Goal: Information Seeking & Learning: Learn about a topic

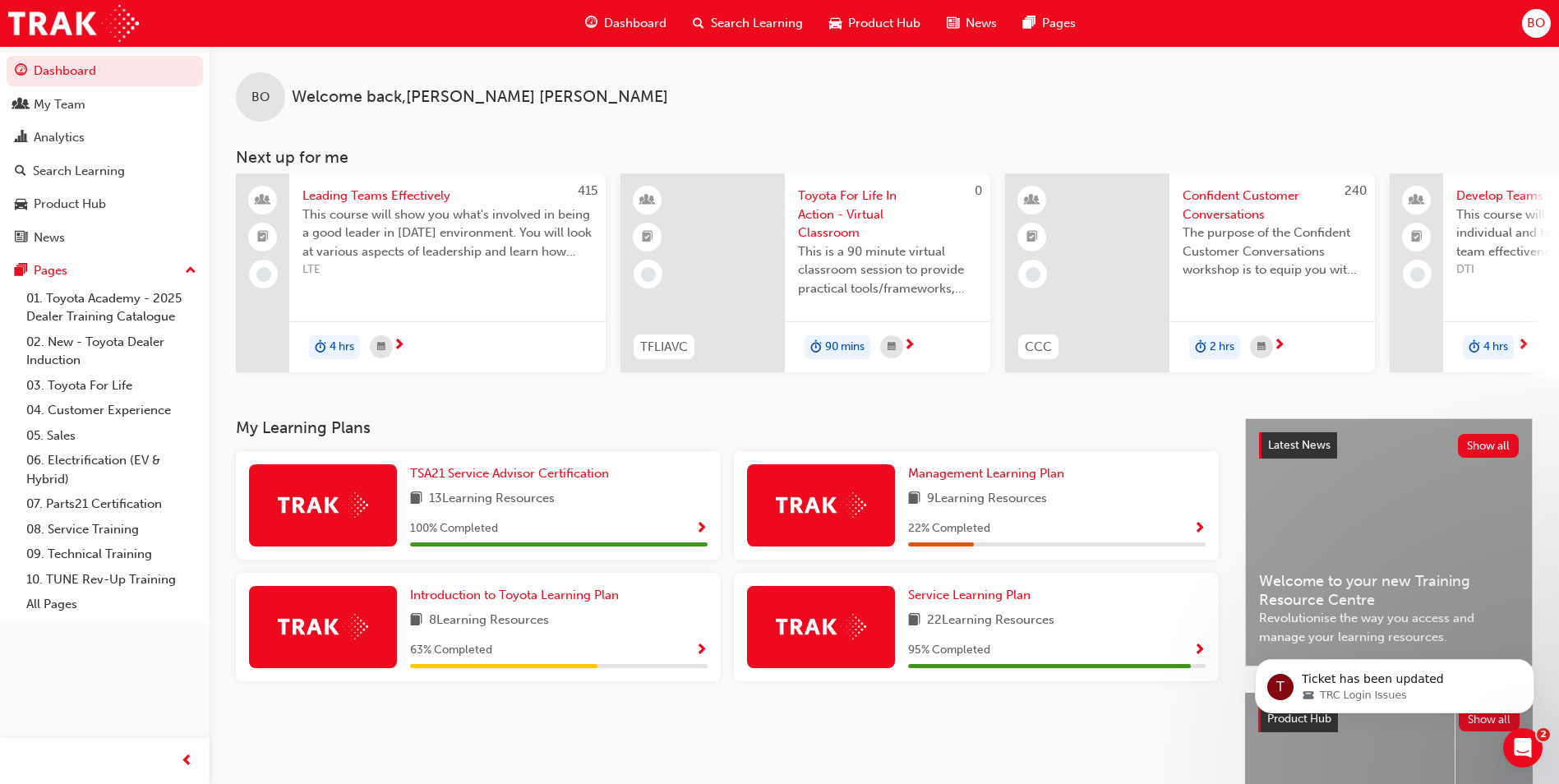
click at [738, 25] on span "Search Learning" at bounding box center [756, 23] width 92 height 19
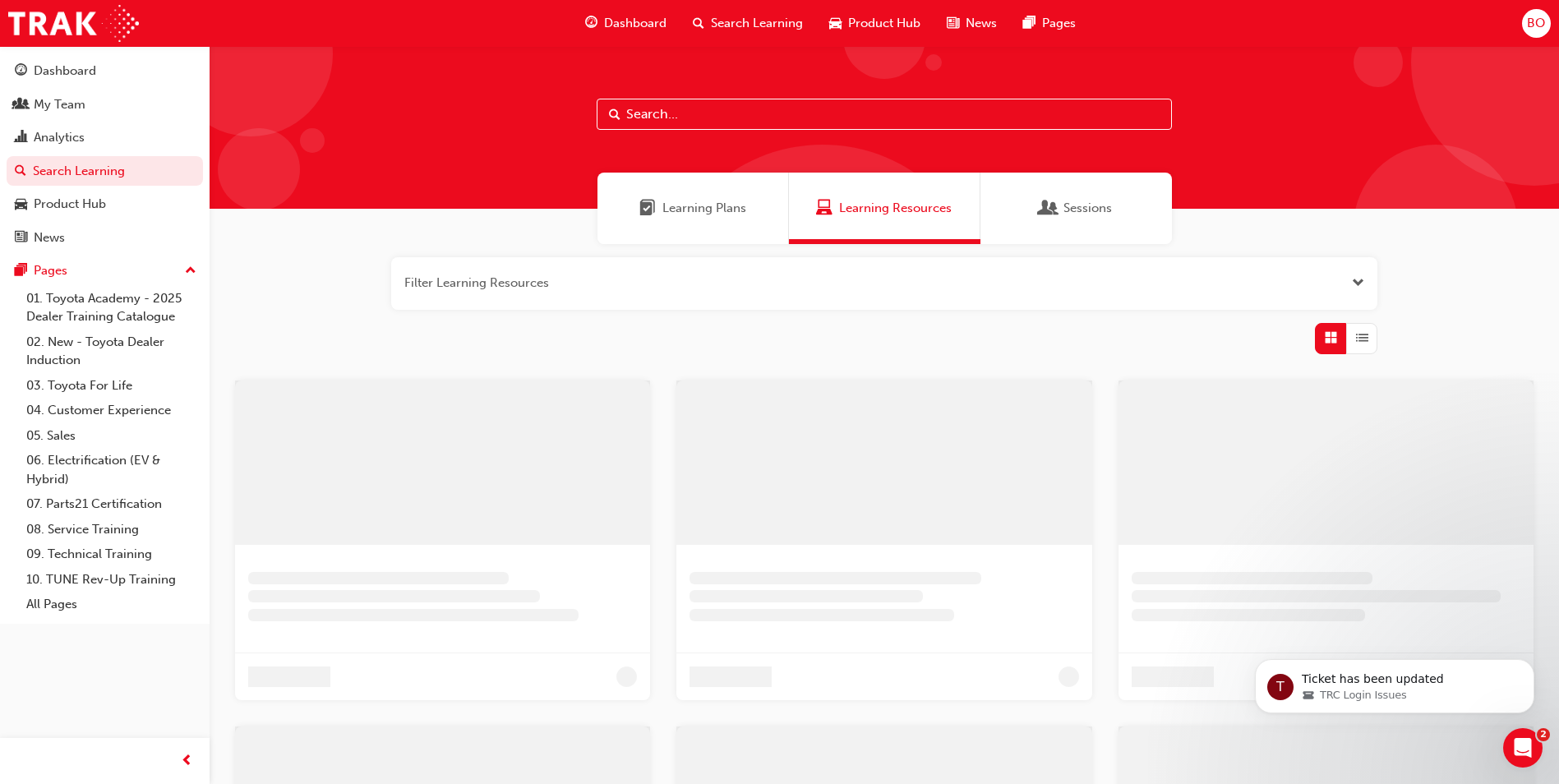
click at [686, 115] on input "text" at bounding box center [885, 115] width 576 height 32
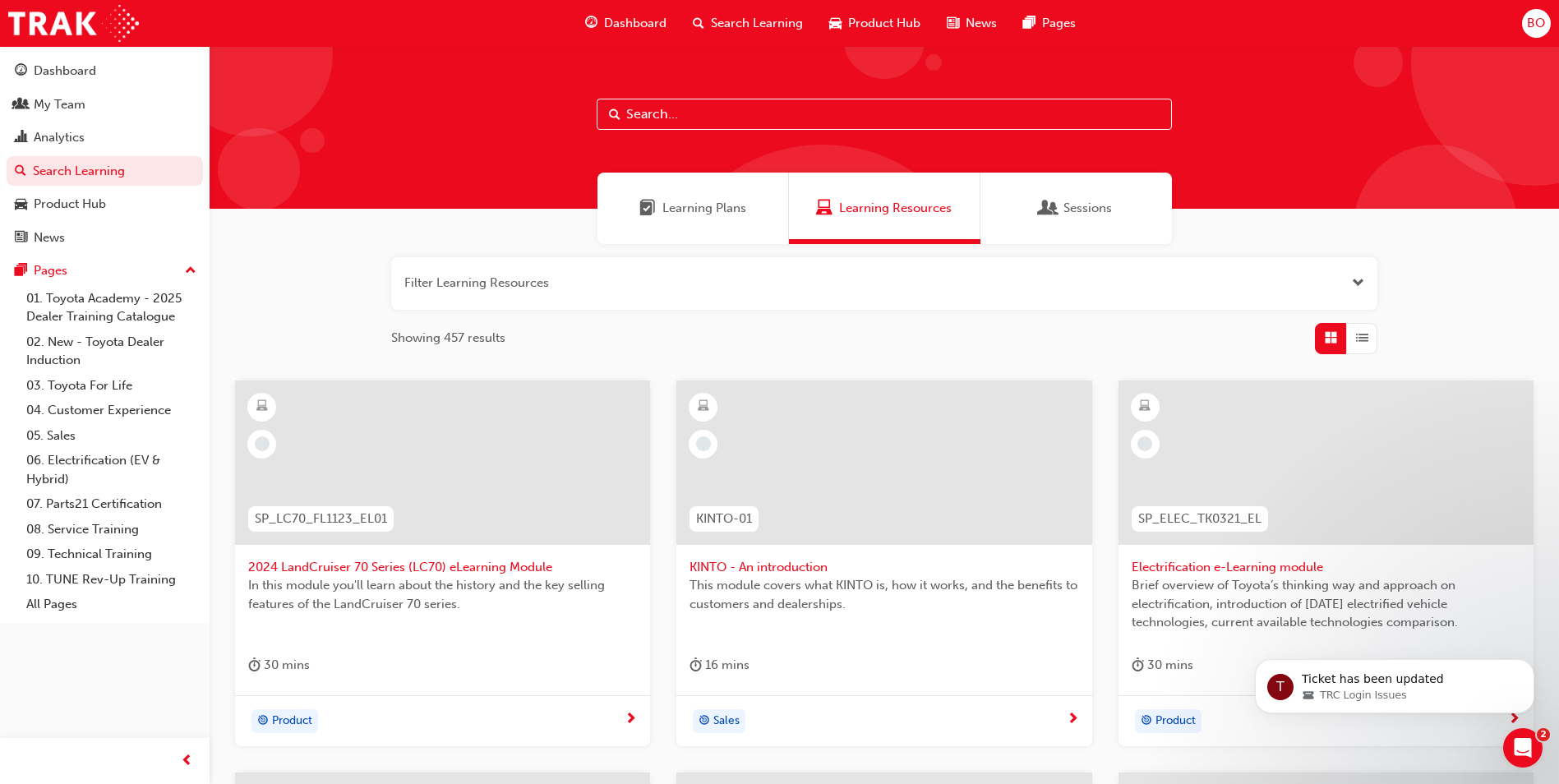
click at [699, 207] on span "Learning Plans" at bounding box center [704, 209] width 84 height 19
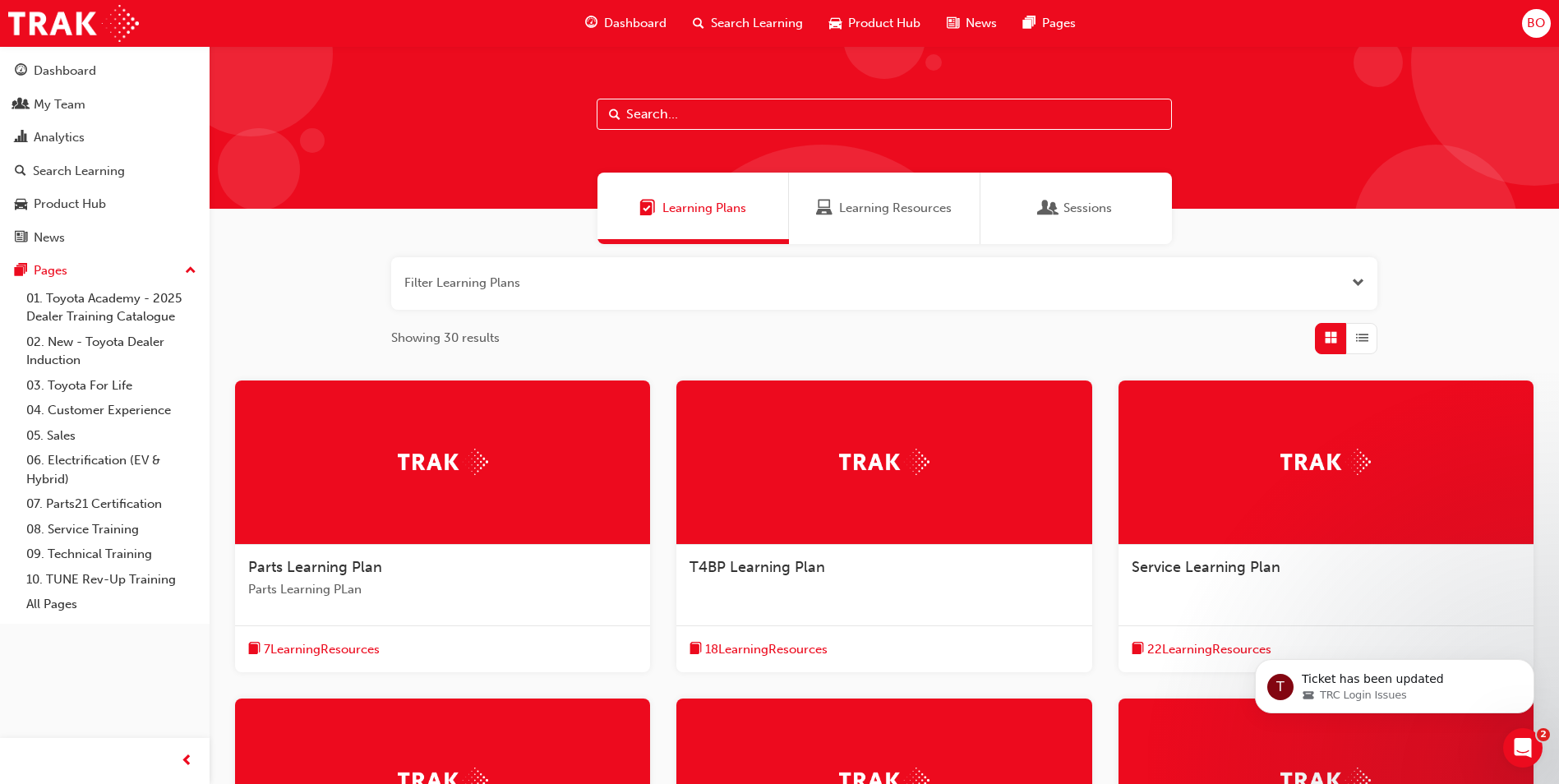
scroll to position [82, 0]
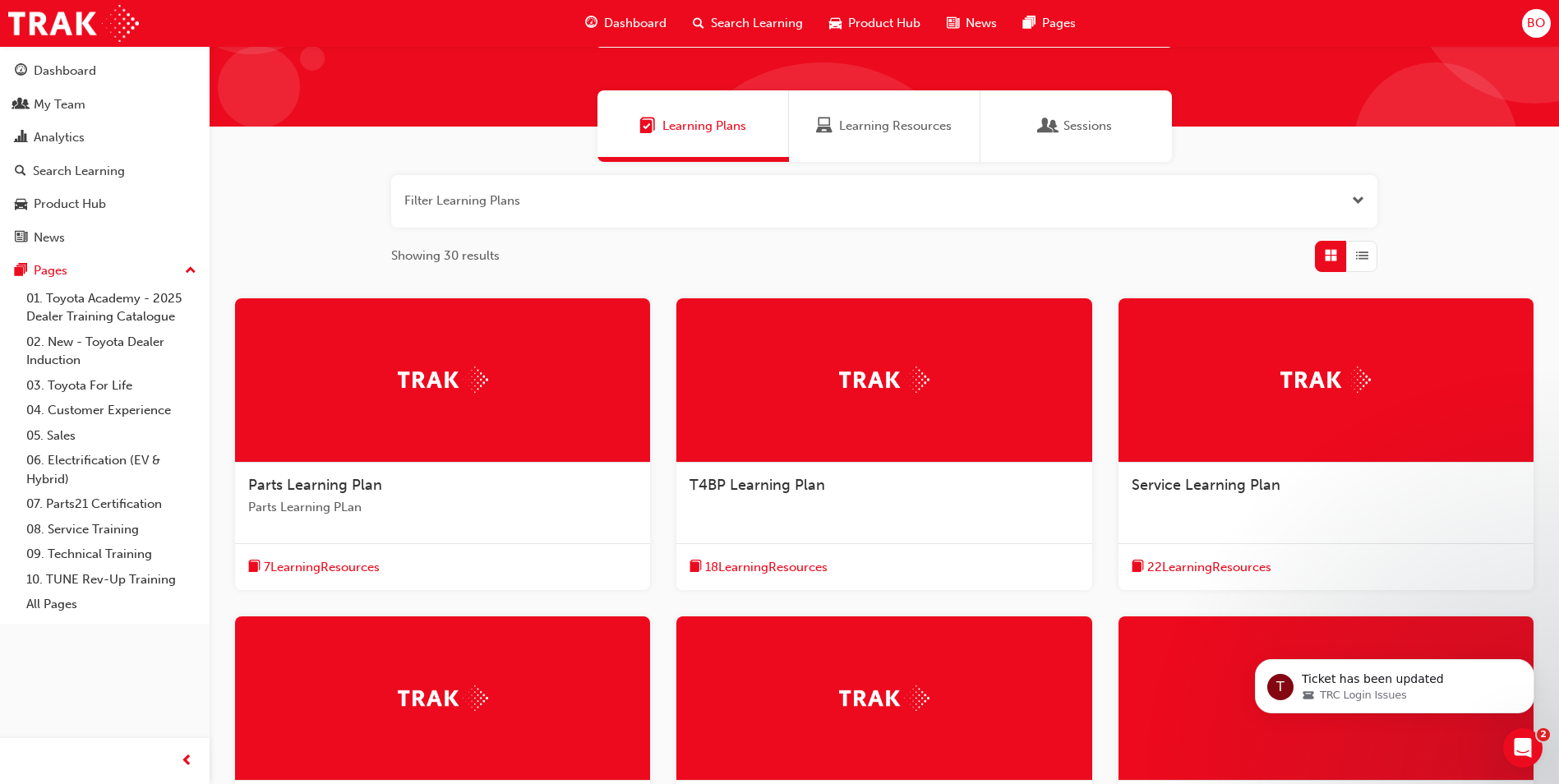
click at [441, 381] on img at bounding box center [442, 379] width 90 height 25
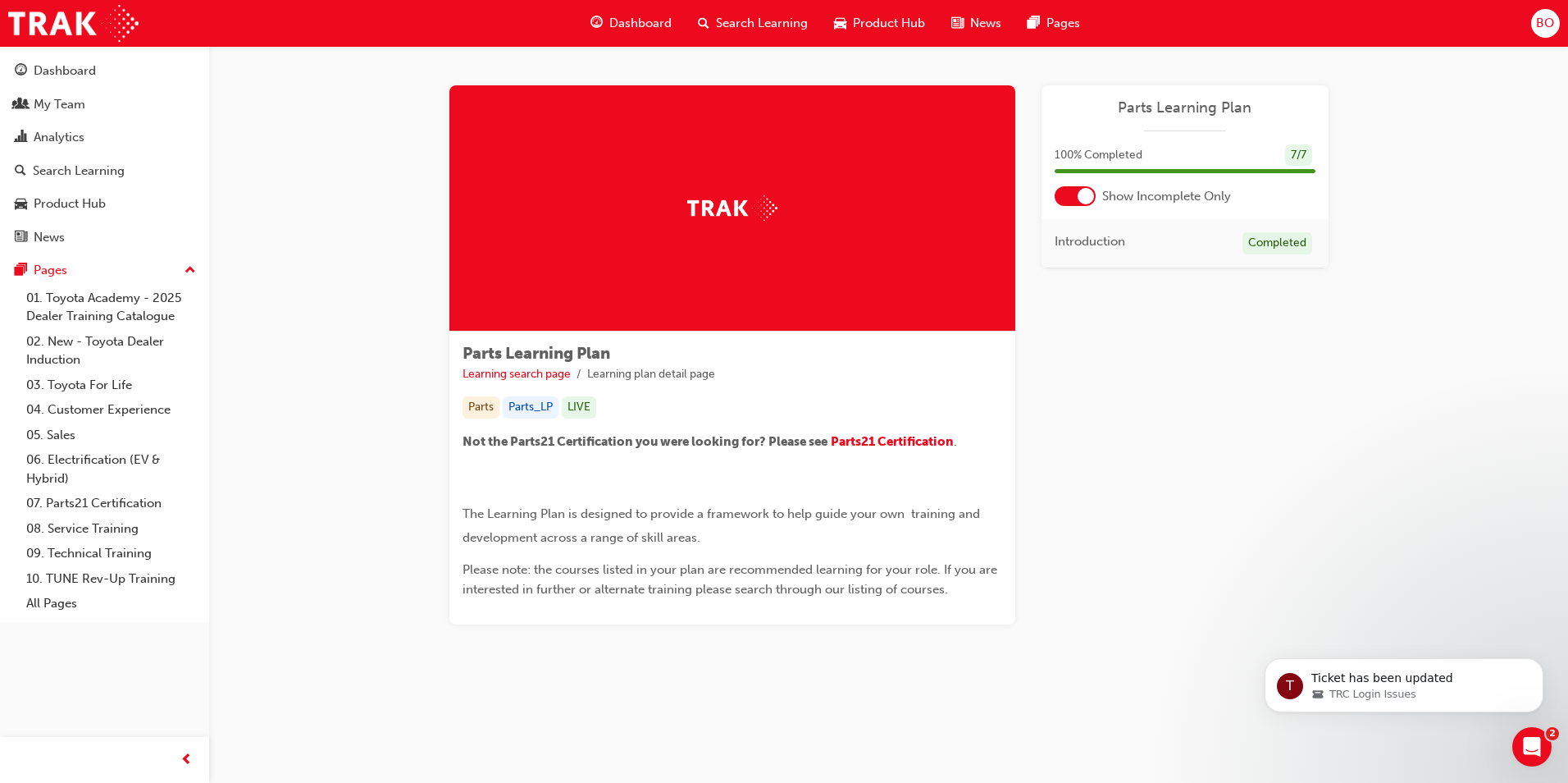
click at [1077, 191] on div at bounding box center [1075, 195] width 41 height 20
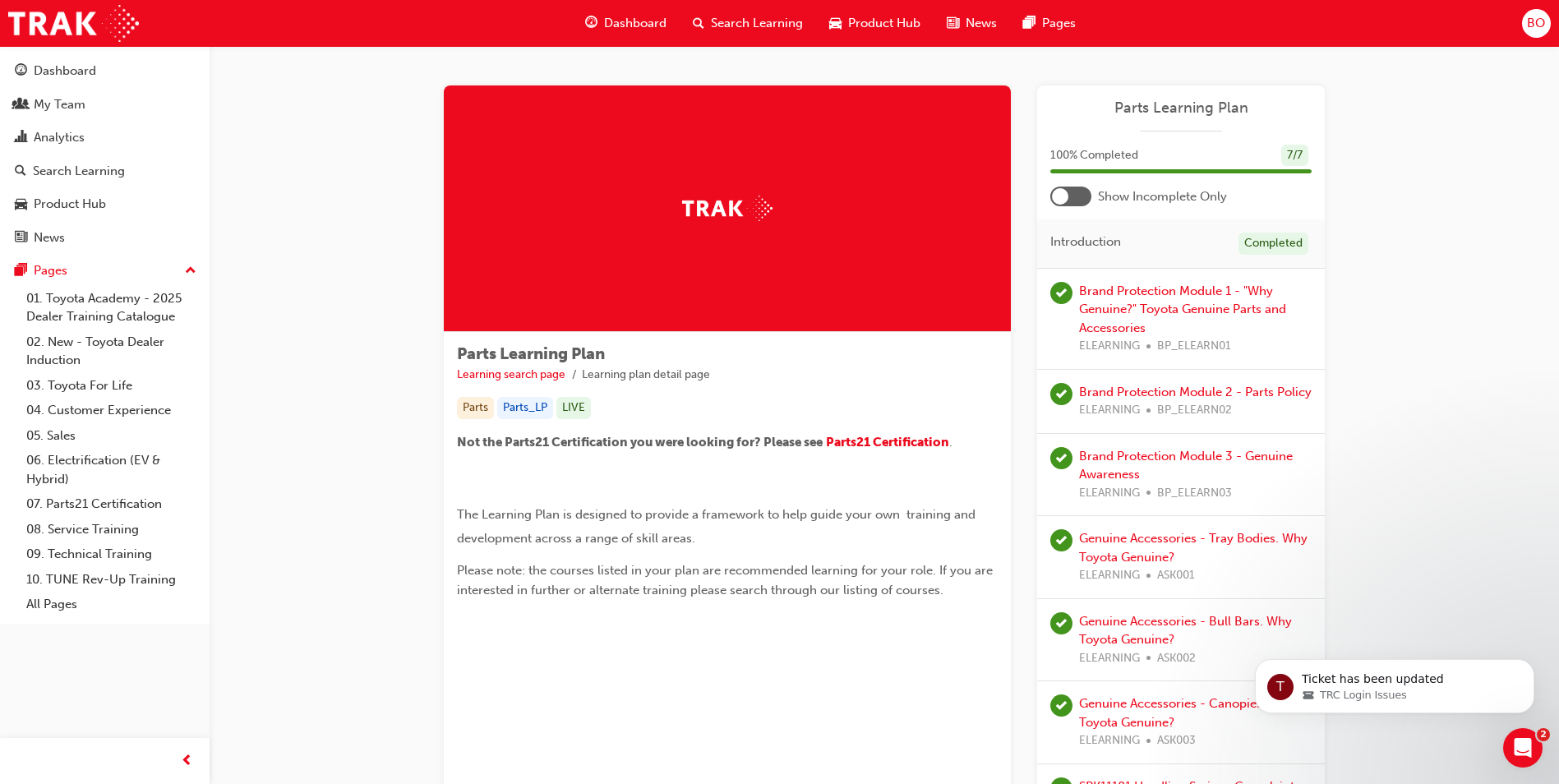
click at [630, 23] on span "Dashboard" at bounding box center [635, 23] width 62 height 19
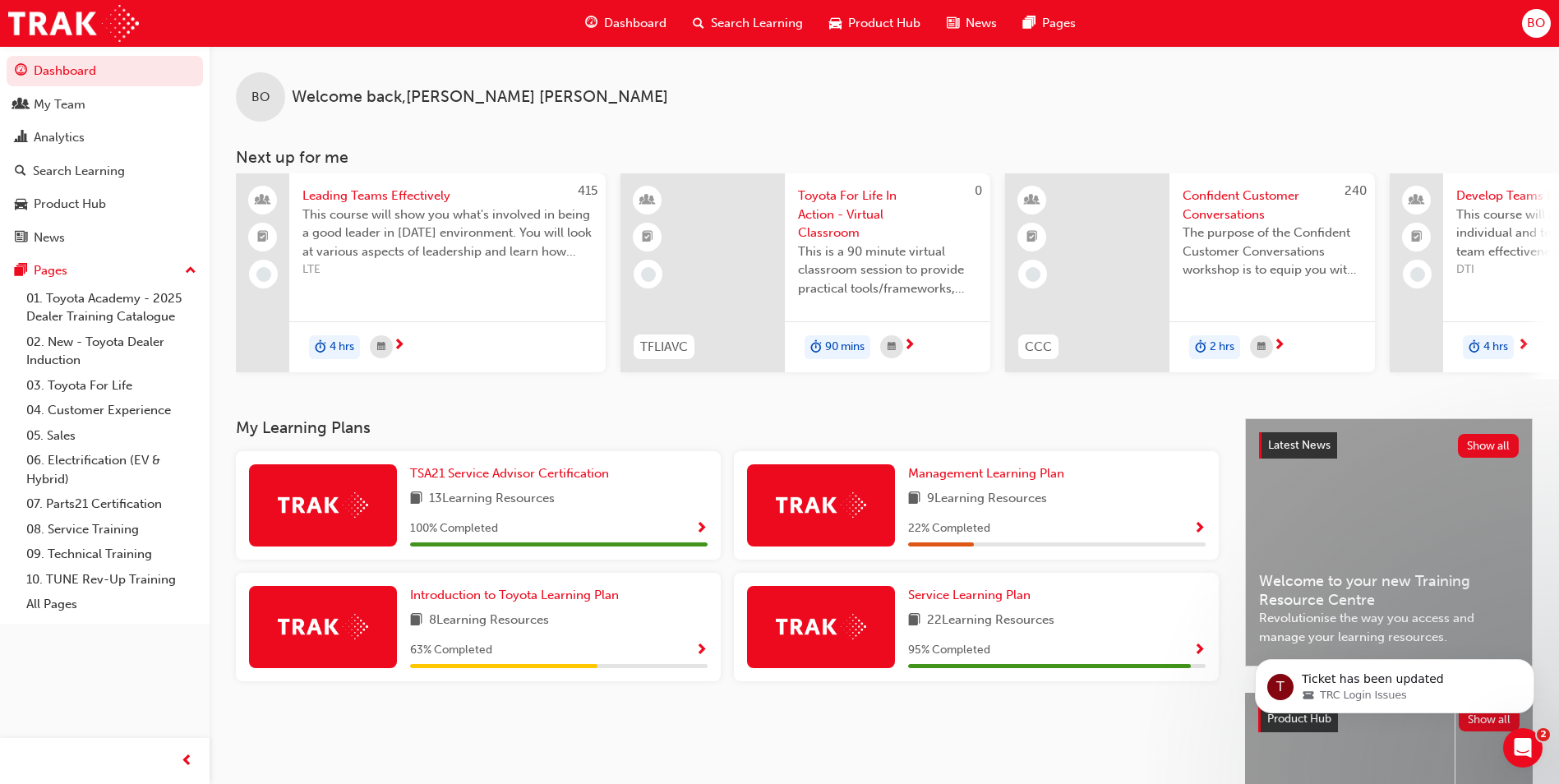
click at [754, 23] on span "Search Learning" at bounding box center [756, 23] width 92 height 19
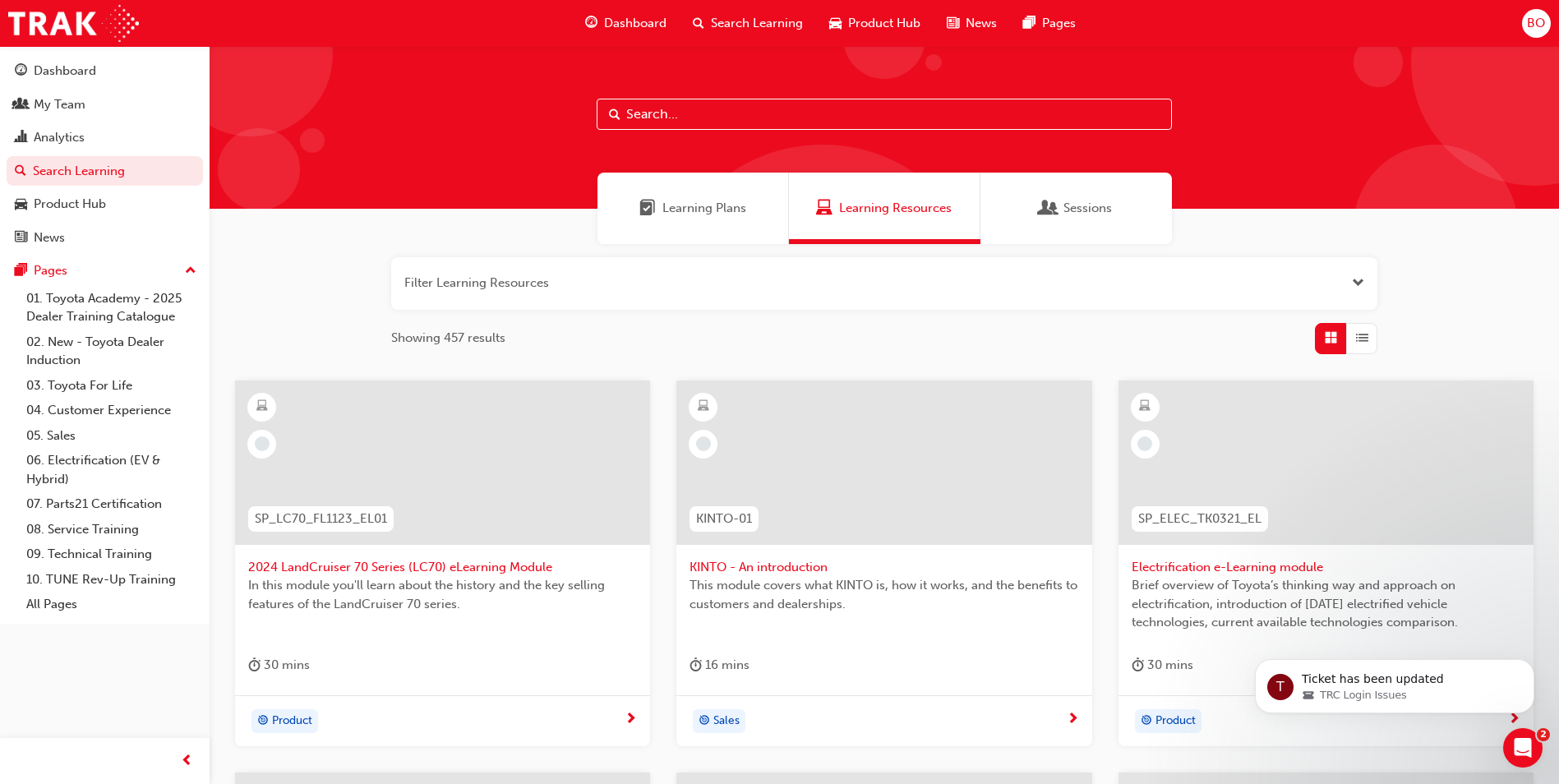
click at [709, 213] on span "Learning Plans" at bounding box center [704, 209] width 84 height 19
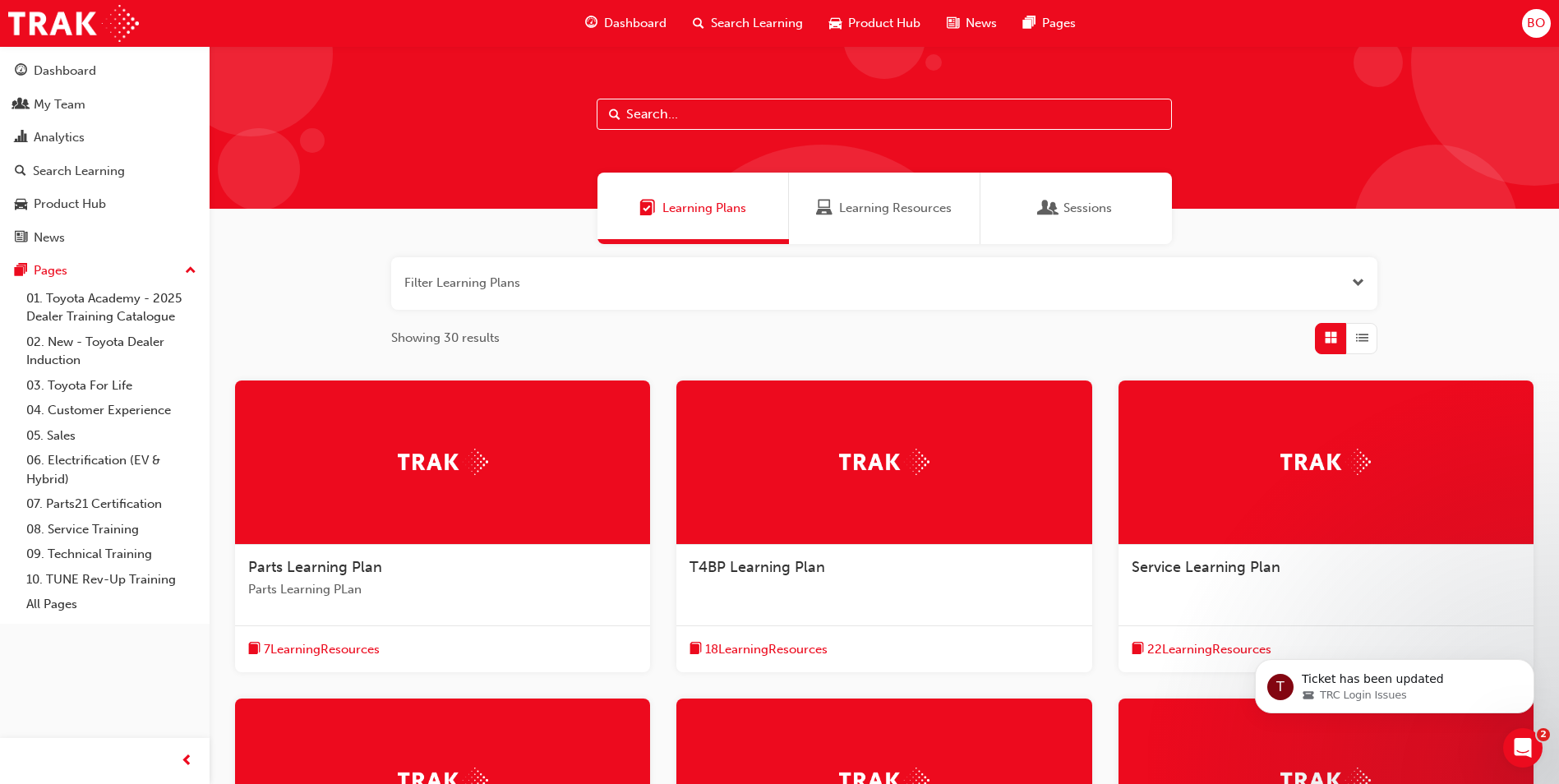
click at [708, 114] on input "text" at bounding box center [885, 115] width 576 height 32
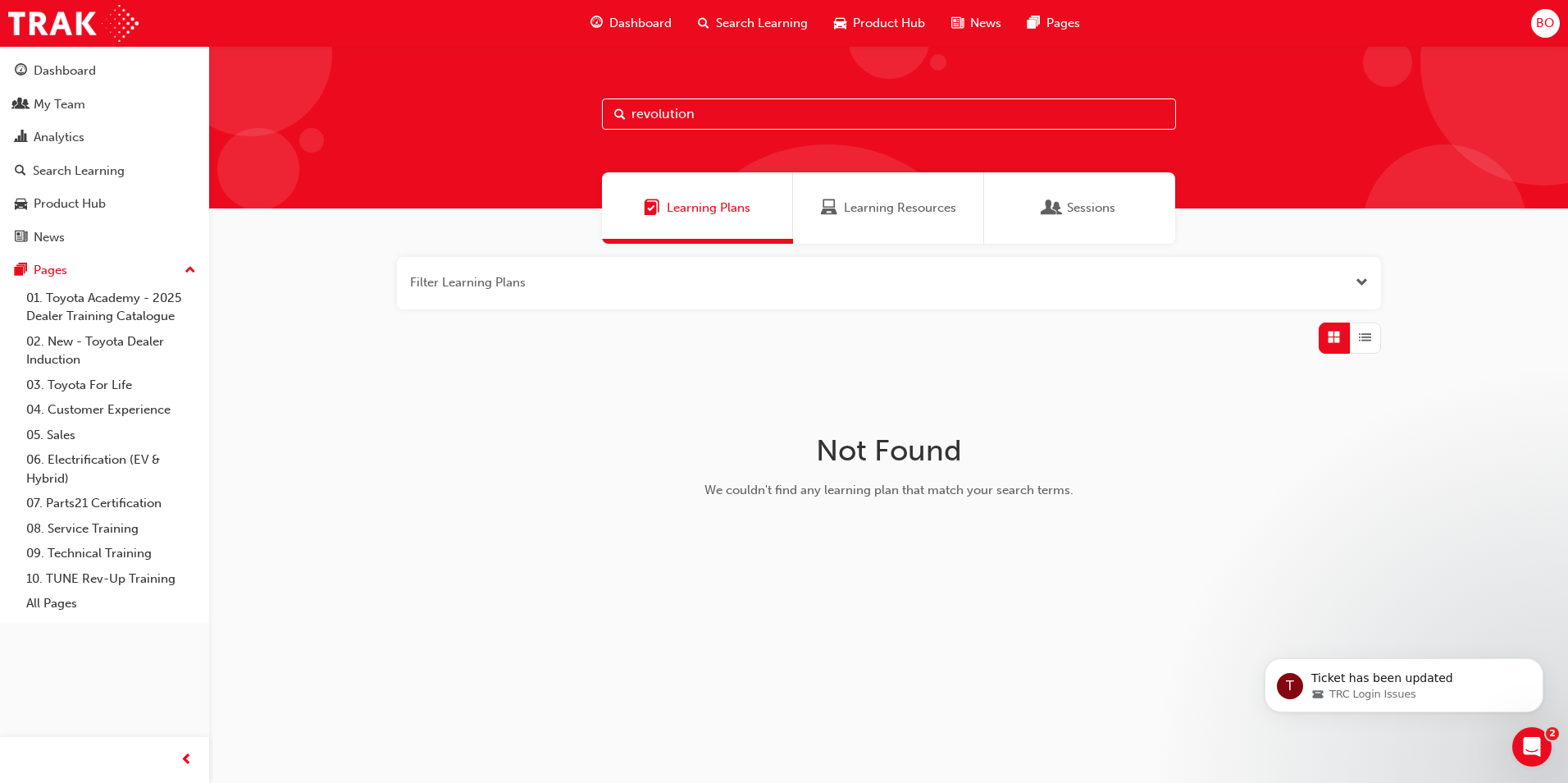
drag, startPoint x: 713, startPoint y: 121, endPoint x: 509, endPoint y: 117, distance: 204.0
click at [509, 117] on div "revolution" at bounding box center [889, 126] width 1359 height 163
click at [776, 16] on span "Search Learning" at bounding box center [761, 23] width 92 height 19
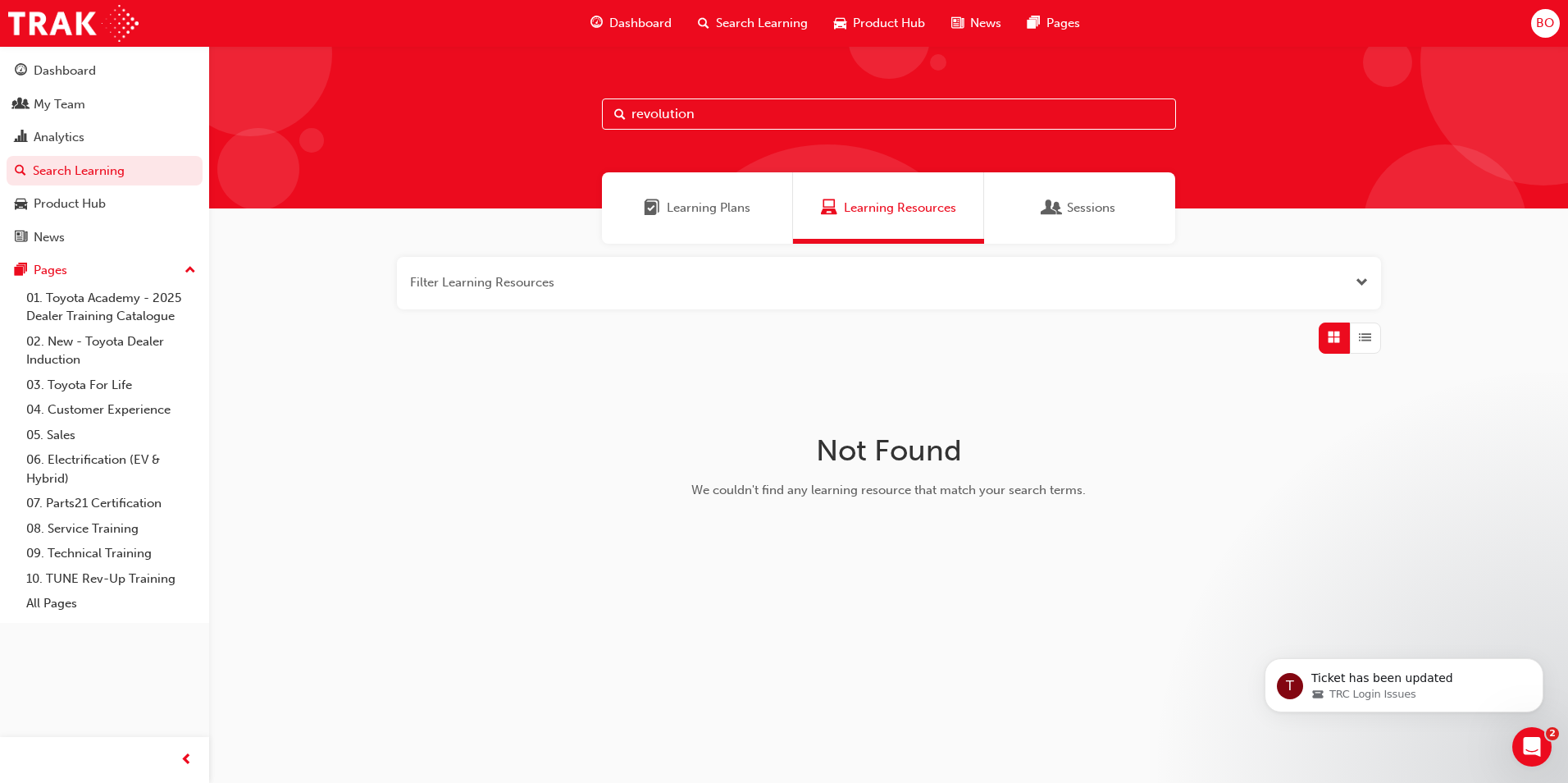
click at [714, 114] on input "revolution" at bounding box center [889, 114] width 574 height 32
drag, startPoint x: 714, startPoint y: 114, endPoint x: 320, endPoint y: 87, distance: 394.9
click at [320, 87] on div "revolution" at bounding box center [889, 126] width 1359 height 163
type input "tune"
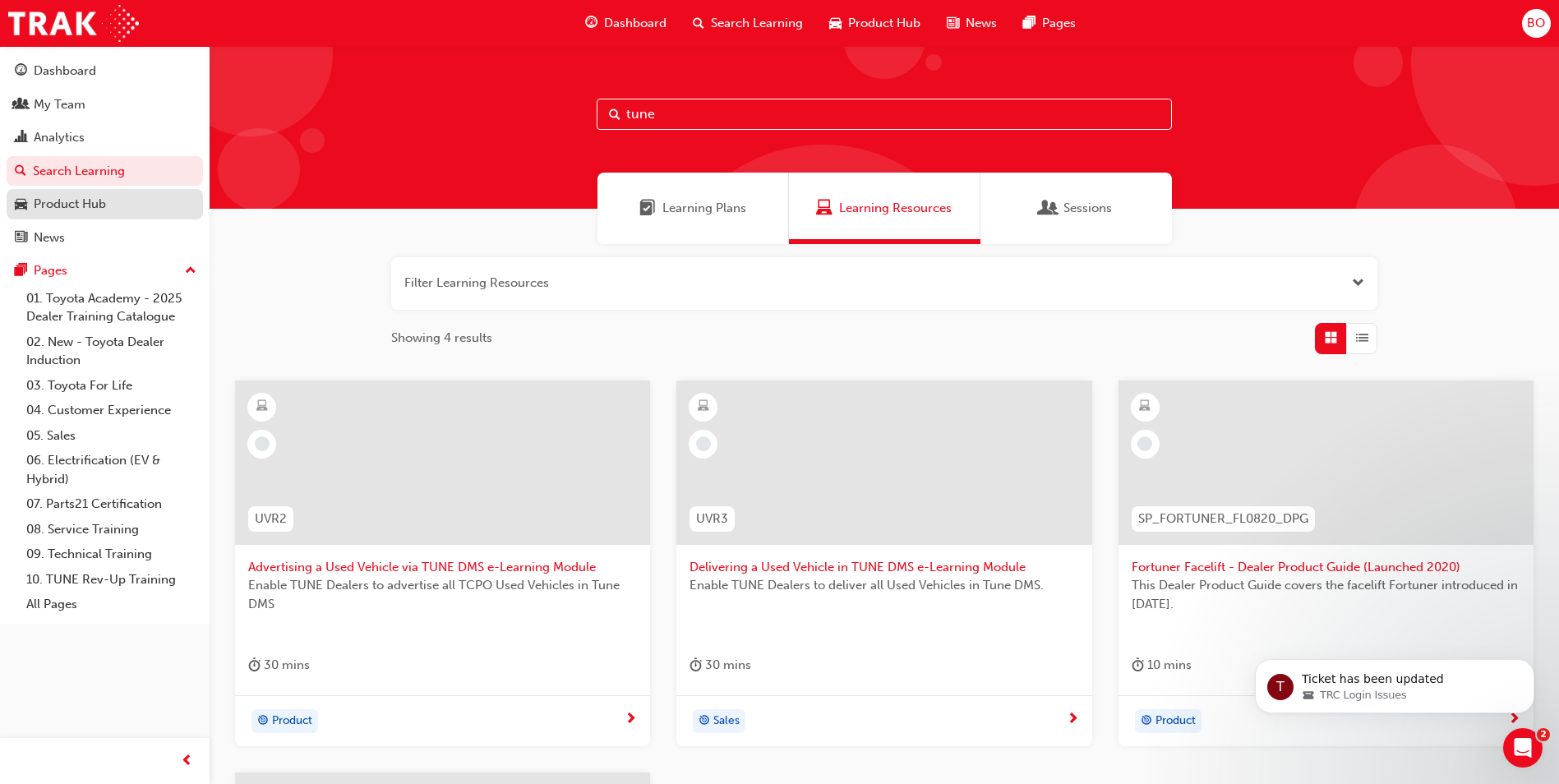
click at [88, 200] on div "Product Hub" at bounding box center [70, 204] width 73 height 19
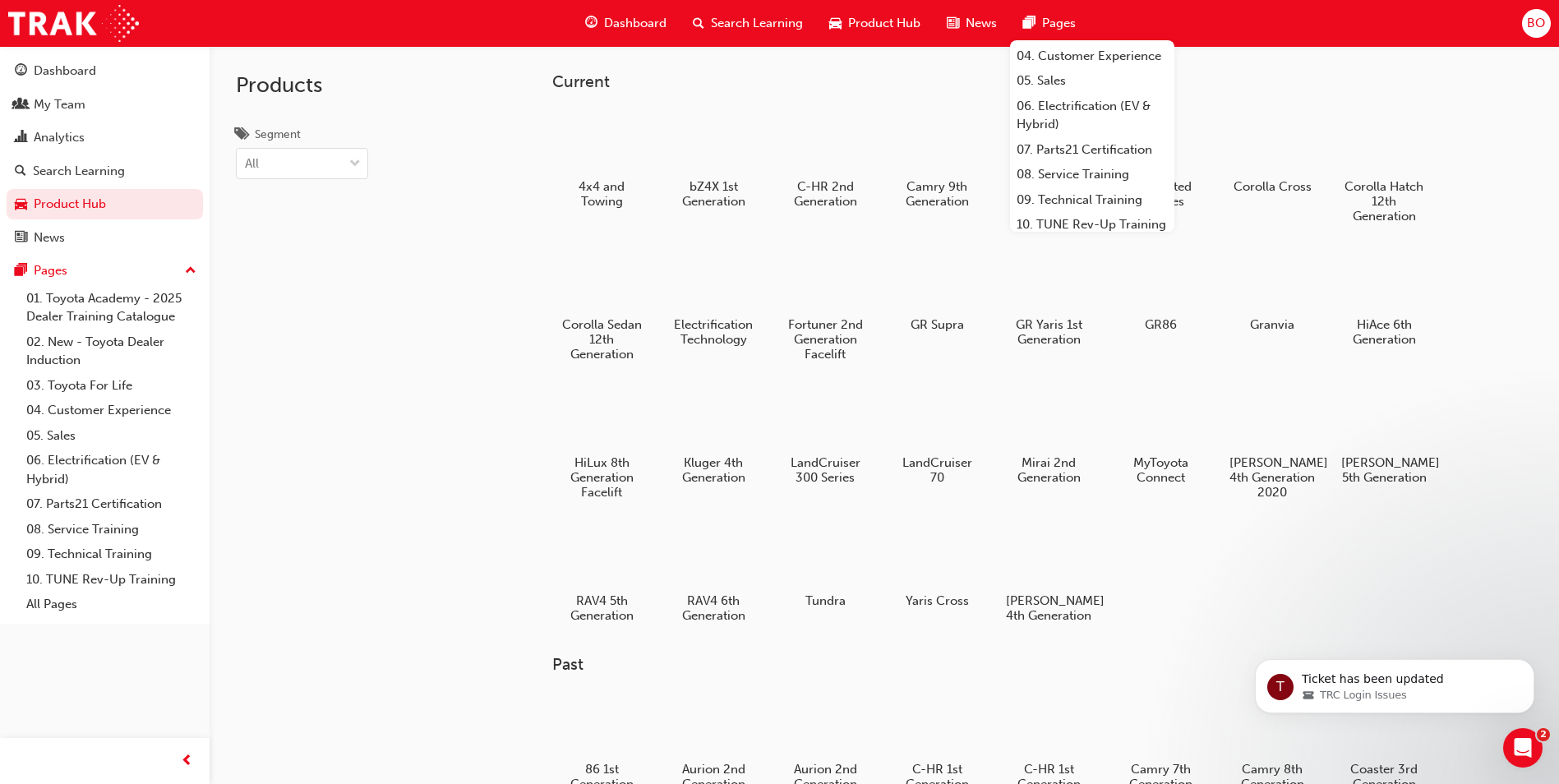
scroll to position [164, 0]
click at [1082, 203] on link "10. TUNE Rev-Up Training" at bounding box center [1092, 193] width 164 height 25
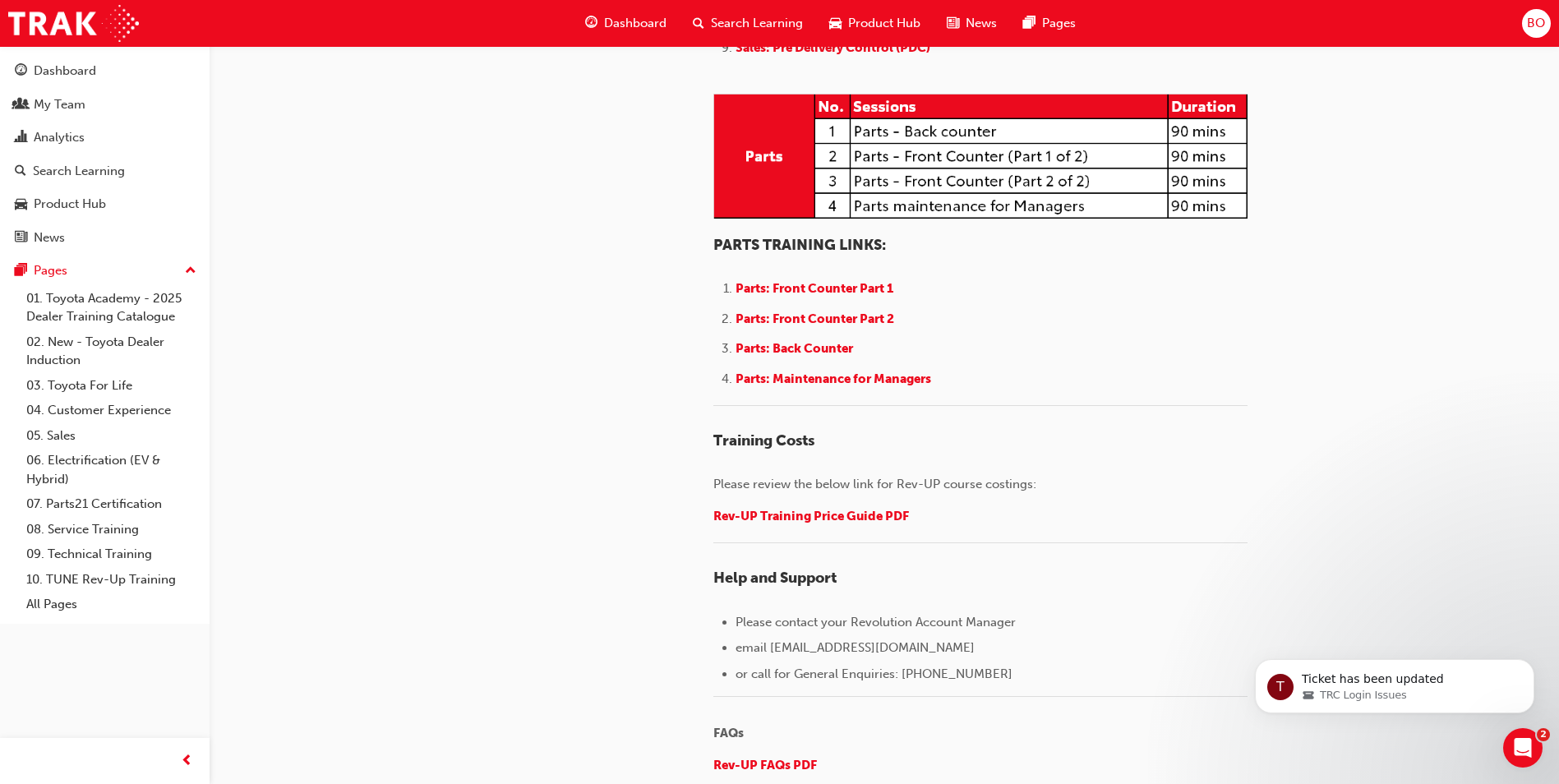
scroll to position [2054, 0]
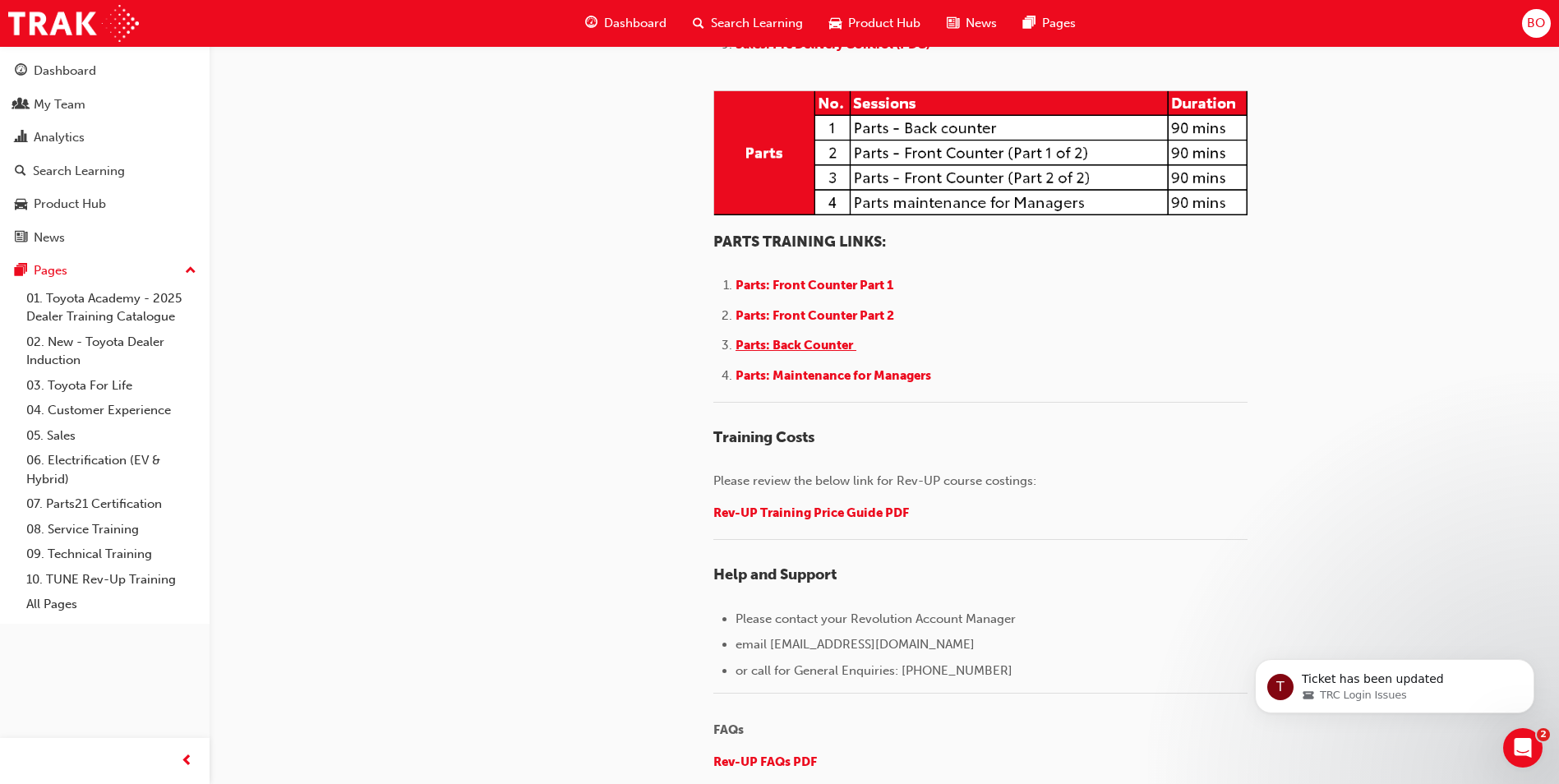
click at [815, 353] on span "Parts: Back Counter" at bounding box center [794, 345] width 117 height 15
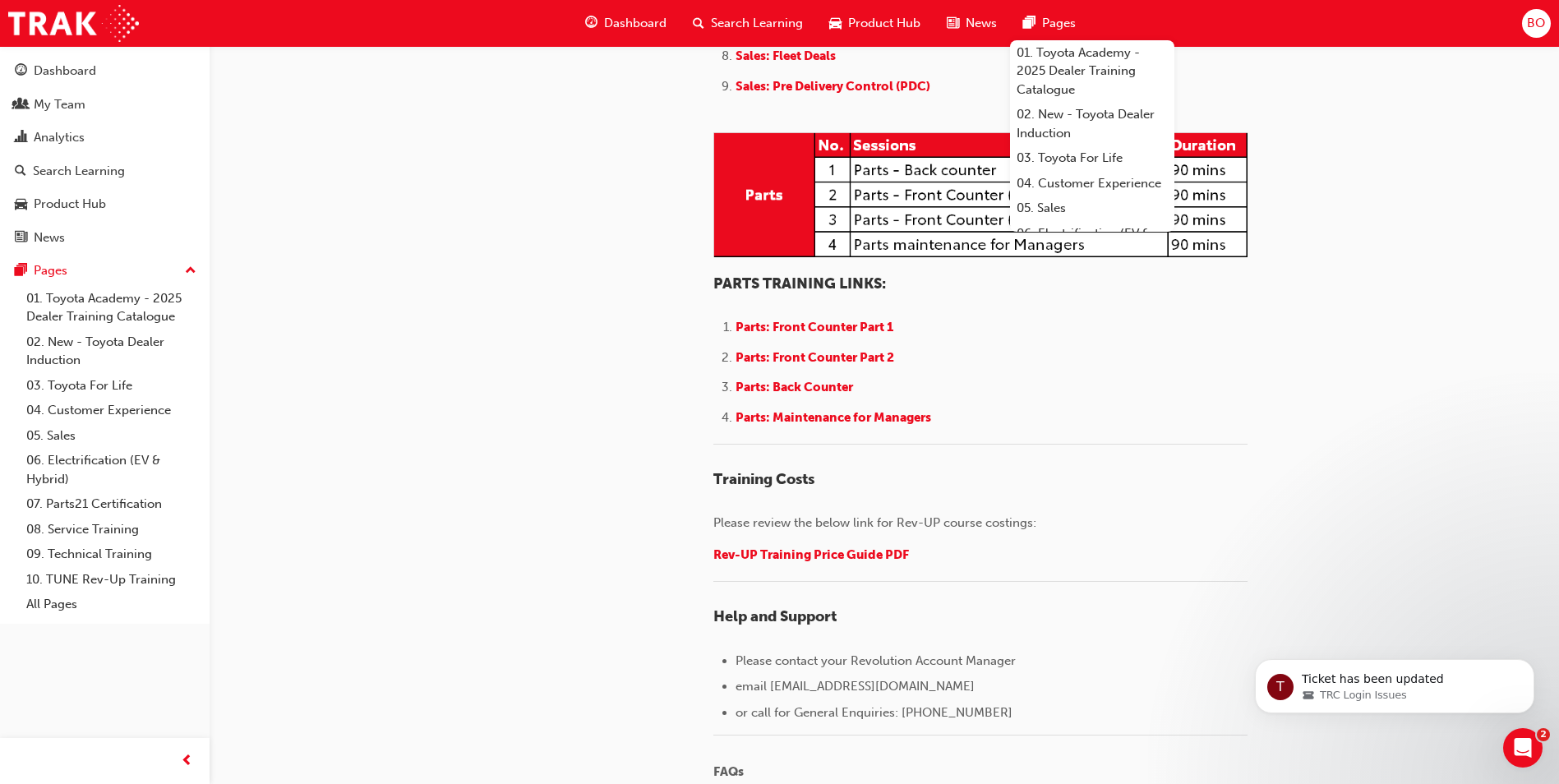
scroll to position [1972, 0]
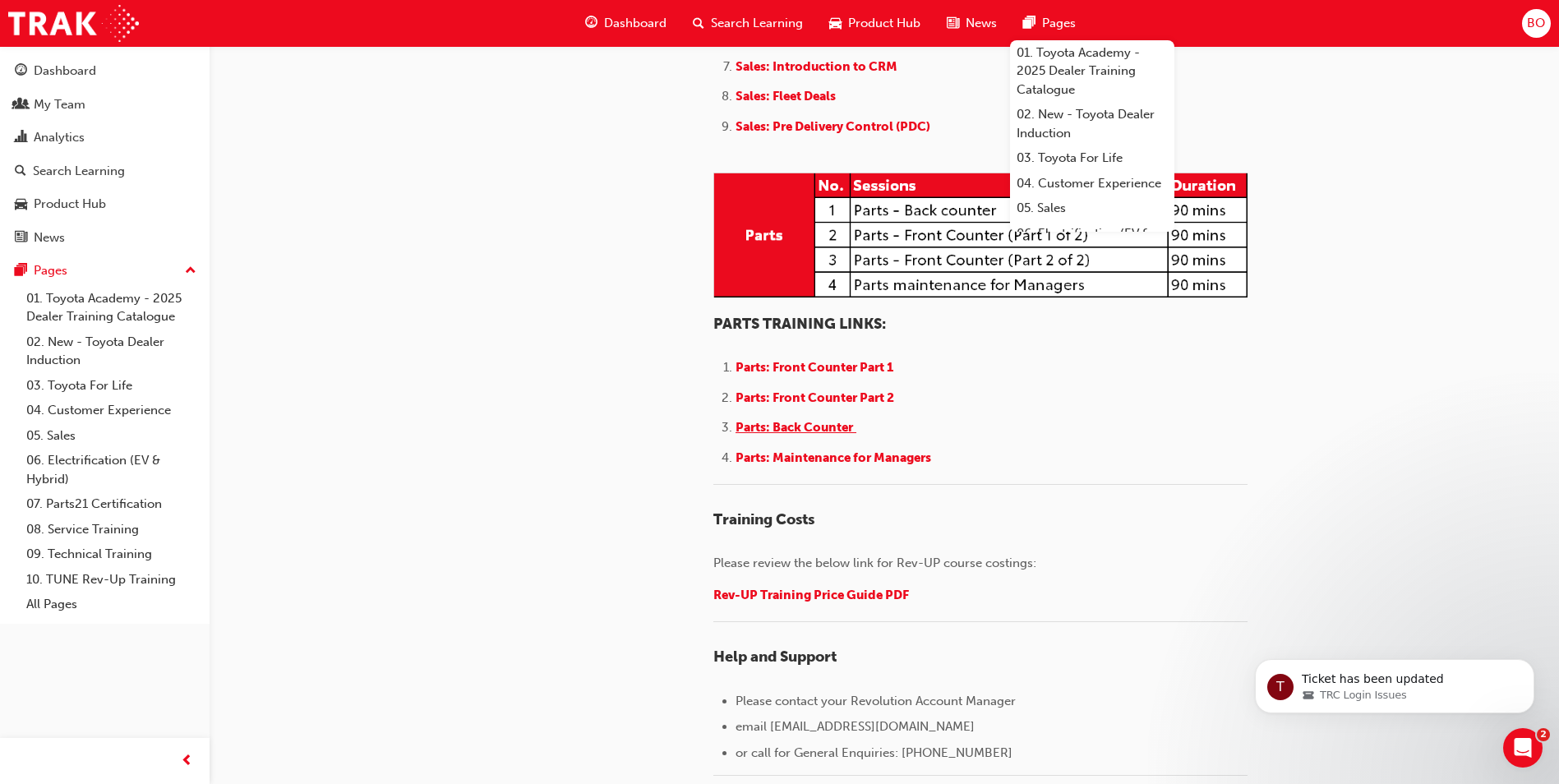
click at [816, 435] on span "Parts: Back Counter" at bounding box center [794, 427] width 117 height 15
